Goal: Task Accomplishment & Management: Use online tool/utility

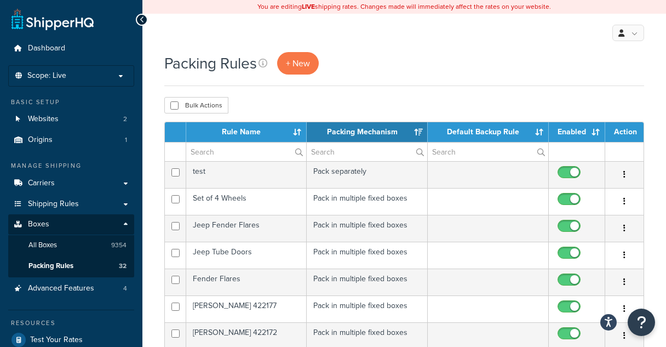
select select "15"
click at [310, 63] on span "+ New" at bounding box center [298, 63] width 24 height 13
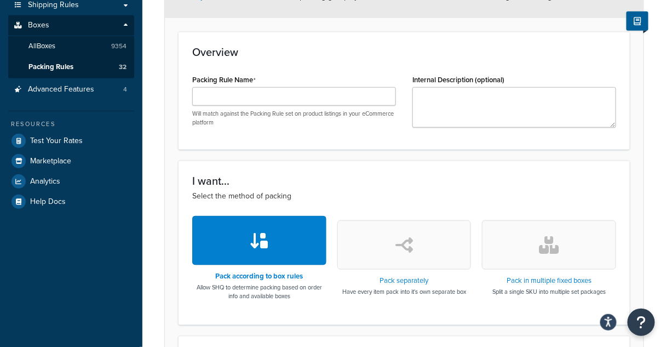
scroll to position [219, 0]
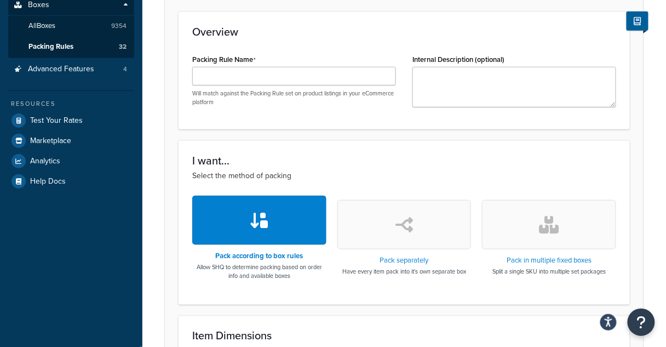
click at [533, 290] on div "I want... Select the method of packing Pack according to box rules Allow SHQ to…" at bounding box center [404, 222] width 451 height 164
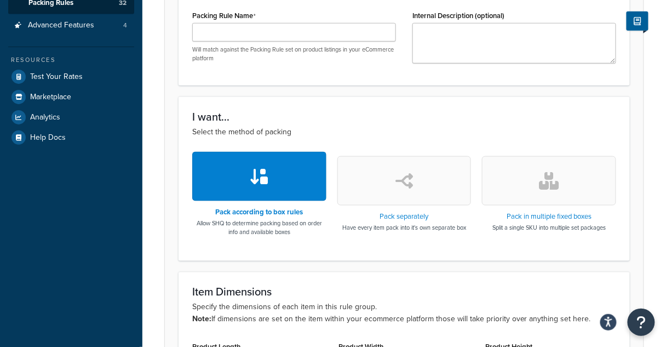
click at [555, 176] on icon "button" at bounding box center [550, 181] width 20 height 18
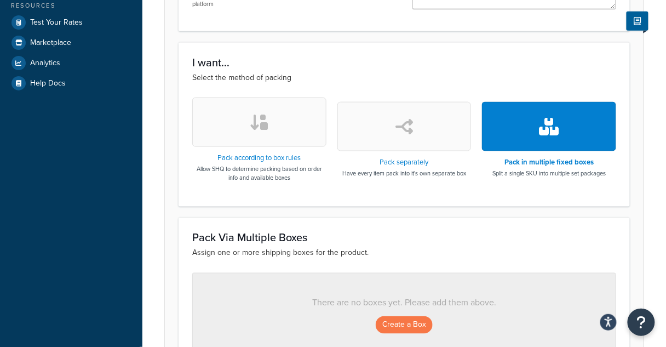
scroll to position [394, 0]
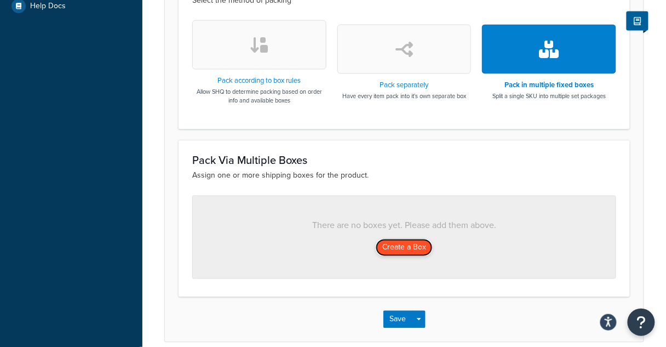
click at [416, 248] on button "Create a Box" at bounding box center [404, 248] width 57 height 18
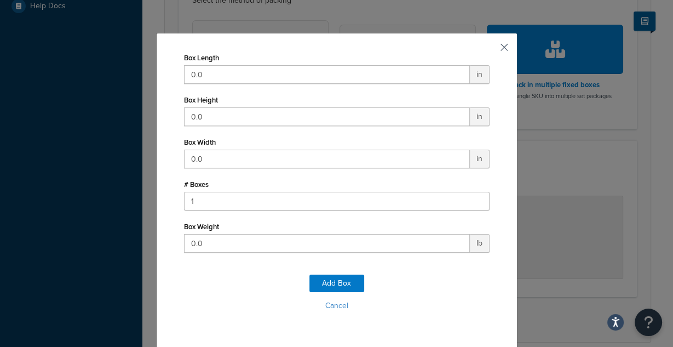
click at [490, 50] on button "button" at bounding box center [488, 51] width 3 height 3
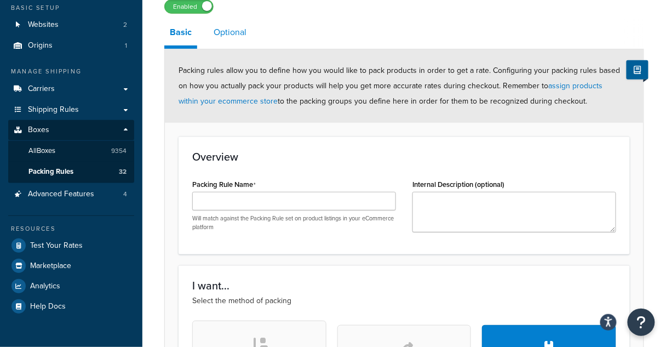
scroll to position [92, 0]
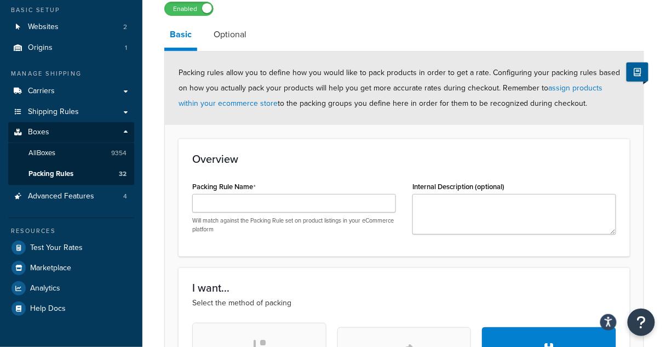
click at [485, 128] on form "Packing rules allow you to define how you would like to pack products in order …" at bounding box center [404, 348] width 479 height 592
click at [311, 202] on input "Packing Rule Name" at bounding box center [294, 203] width 204 height 19
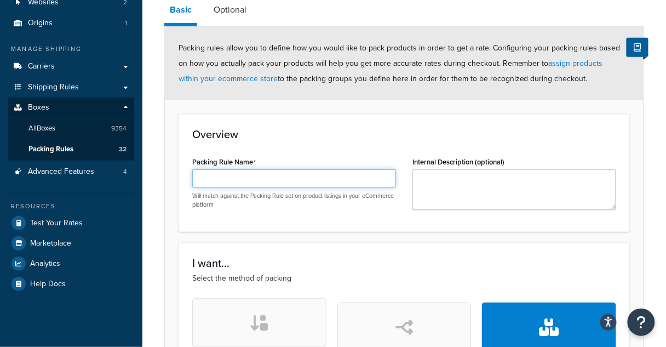
scroll to position [136, 0]
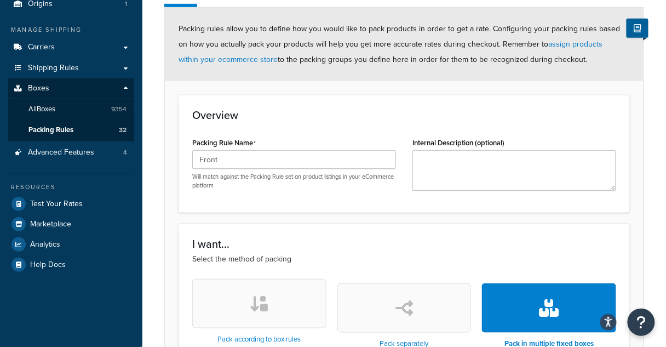
click at [396, 120] on h3 "Overview" at bounding box center [404, 115] width 424 height 12
click at [309, 166] on input "Front" at bounding box center [294, 159] width 204 height 19
click at [344, 123] on div "Overview Packing Rule Name Four Wheel Brake Kit Will match against the Packing …" at bounding box center [404, 154] width 451 height 118
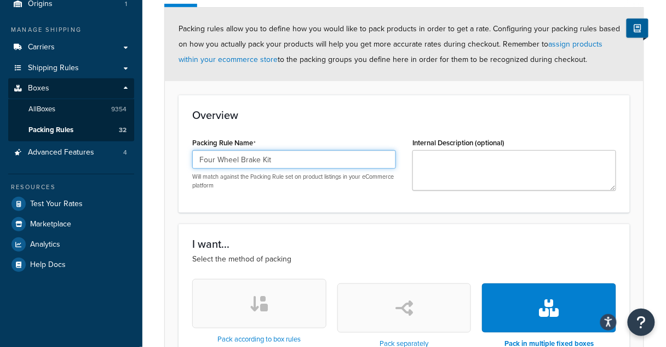
click at [300, 162] on input "Four Wheel Brake Kit" at bounding box center [294, 159] width 204 height 19
type input "Four Wheel Brake Kit"
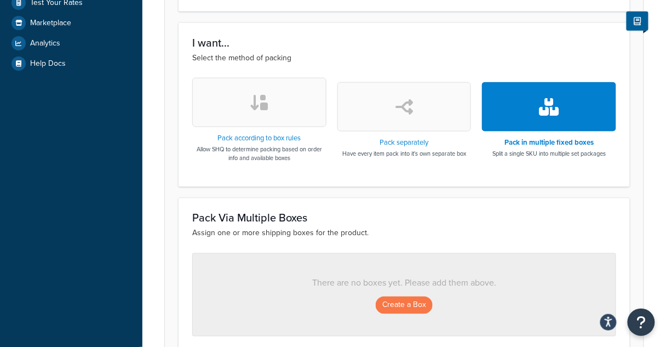
scroll to position [355, 0]
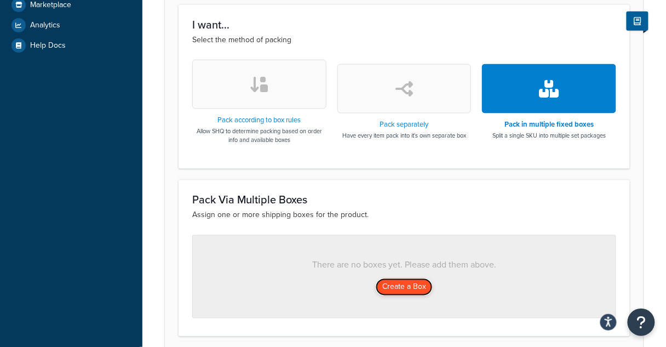
click at [407, 285] on button "Create a Box" at bounding box center [404, 287] width 57 height 18
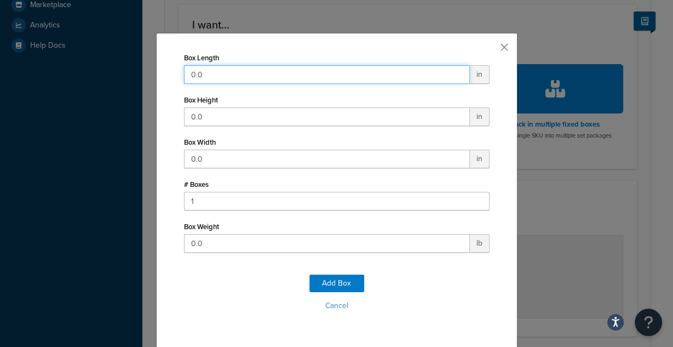
click at [281, 71] on input "0.0" at bounding box center [327, 74] width 286 height 19
type input "0"
type input "16"
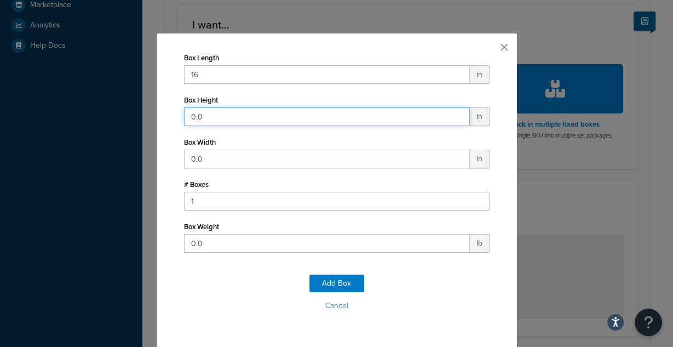
click at [242, 111] on input "0.0" at bounding box center [327, 116] width 286 height 19
type input "16"
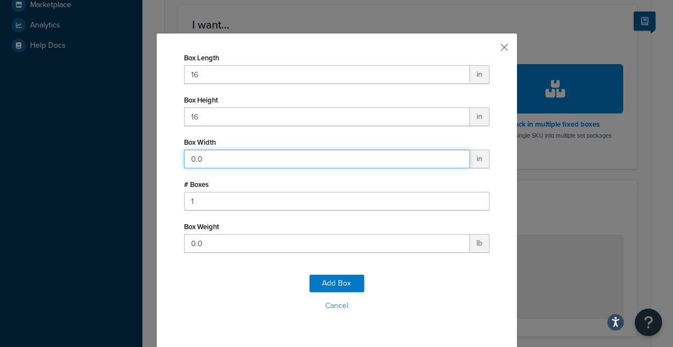
click at [227, 166] on input "0.0" at bounding box center [327, 159] width 286 height 19
type input "8"
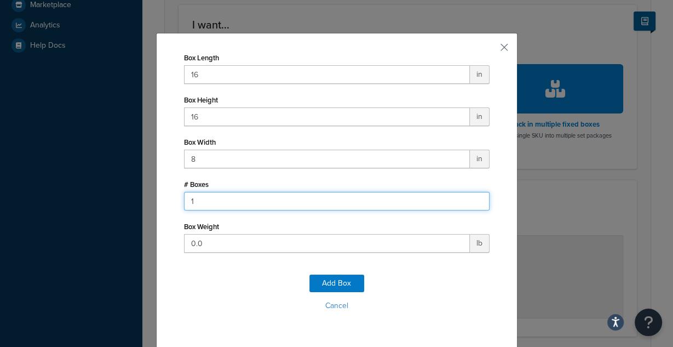
click at [226, 205] on input "1" at bounding box center [337, 201] width 306 height 19
click at [198, 202] on input "14" at bounding box center [337, 201] width 306 height 19
click at [474, 204] on input "143" at bounding box center [337, 201] width 306 height 19
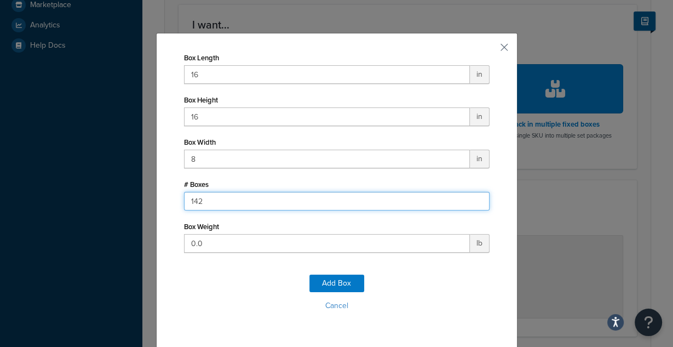
click at [474, 204] on input "142" at bounding box center [337, 201] width 306 height 19
click at [474, 204] on input "141" at bounding box center [337, 201] width 306 height 19
type input "140"
click at [474, 204] on input "140" at bounding box center [337, 201] width 306 height 19
drag, startPoint x: 277, startPoint y: 201, endPoint x: 122, endPoint y: 194, distance: 155.7
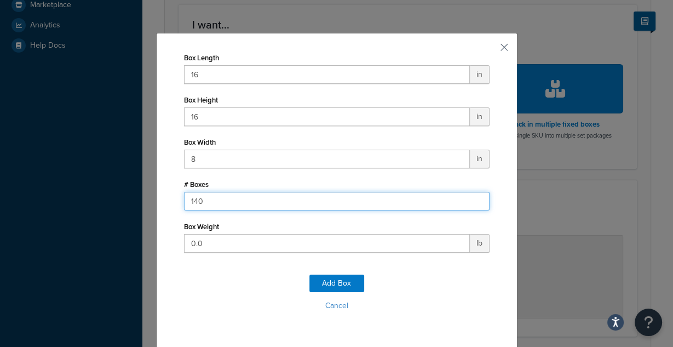
click at [122, 194] on div "Box Length 16 in Box Height 16 in Box Width 8 in # Boxes 140 Box Weight 0.0 lb …" at bounding box center [336, 173] width 673 height 347
type input "4"
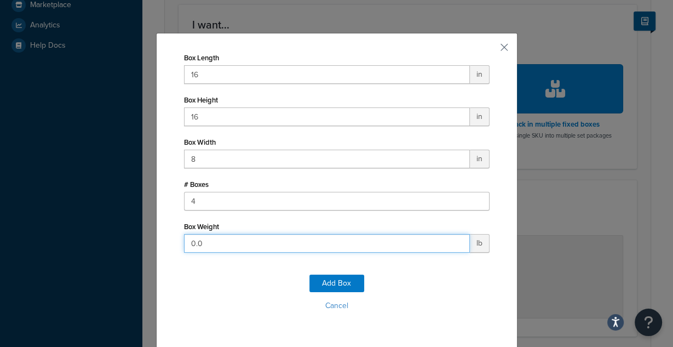
click at [221, 251] on input "0.0" at bounding box center [327, 243] width 286 height 19
drag, startPoint x: 211, startPoint y: 245, endPoint x: 165, endPoint y: 242, distance: 46.7
click at [165, 242] on div "Box Length 16 in Box Height 16 in Box Width 8 in # Boxes 4 Box Weight 0.0 lb Ad…" at bounding box center [337, 194] width 362 height 323
type input "25"
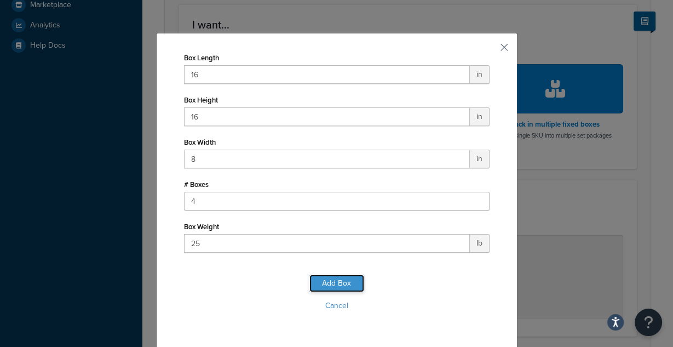
click at [328, 276] on button "Add Box" at bounding box center [337, 283] width 55 height 18
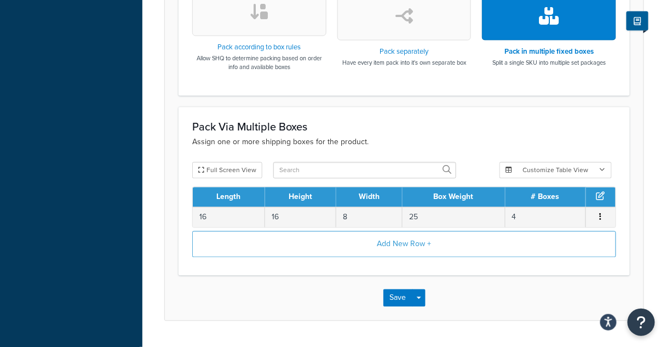
scroll to position [443, 0]
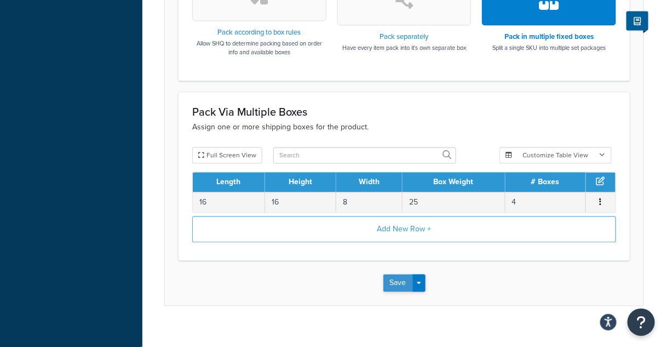
click at [403, 283] on button "Save" at bounding box center [399, 283] width 30 height 18
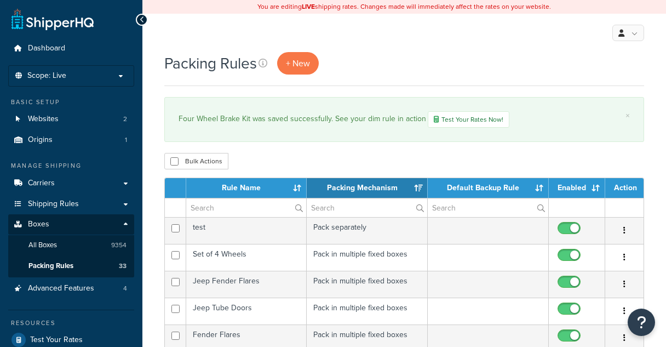
select select "15"
